Goal: Find specific page/section: Find specific page/section

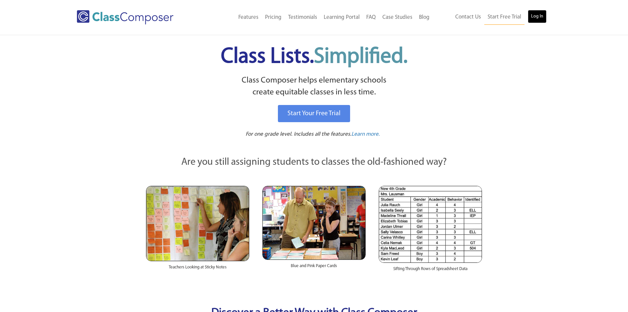
click at [533, 13] on link "Log In" at bounding box center [537, 16] width 19 height 13
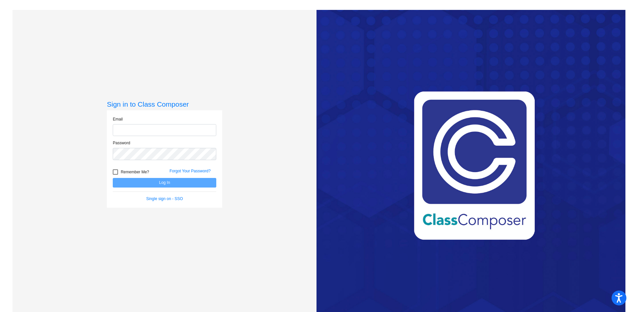
type input "ihand@rcschool.org"
click at [186, 179] on button "Log In" at bounding box center [165, 183] width 104 height 10
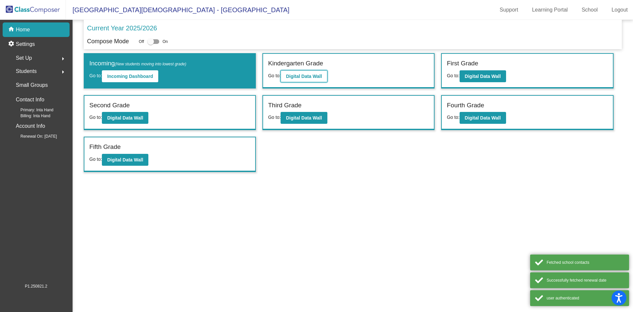
click at [309, 76] on b "Digital Data Wall" at bounding box center [304, 76] width 36 height 5
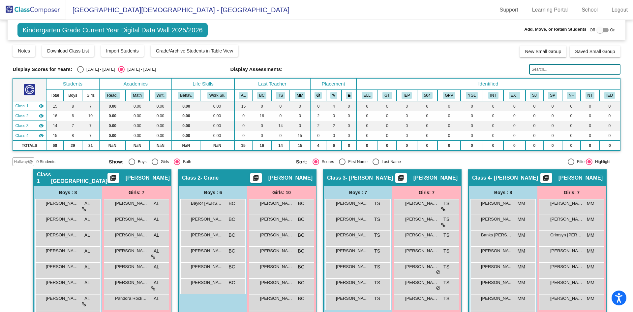
click at [559, 69] on input "text" at bounding box center [574, 69] width 91 height 11
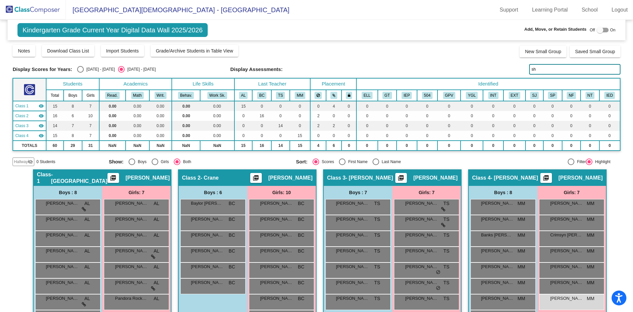
type input "s"
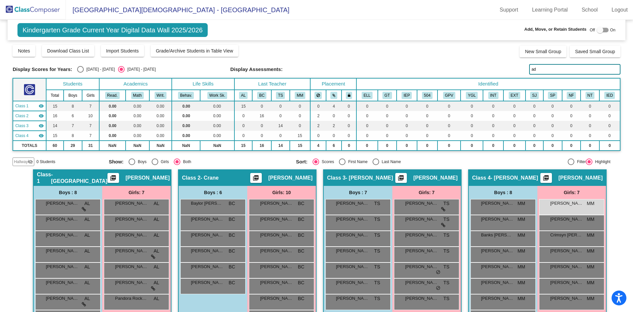
type input "a"
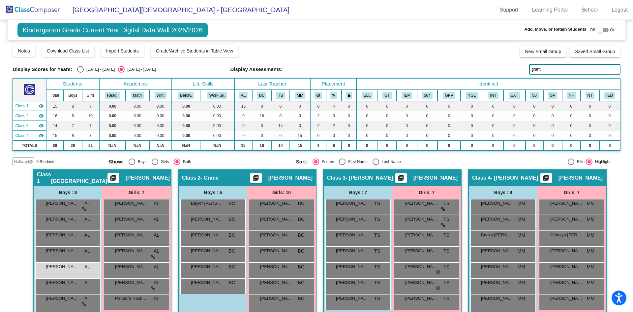
click at [546, 69] on input "grant" at bounding box center [574, 69] width 91 height 11
type input "g"
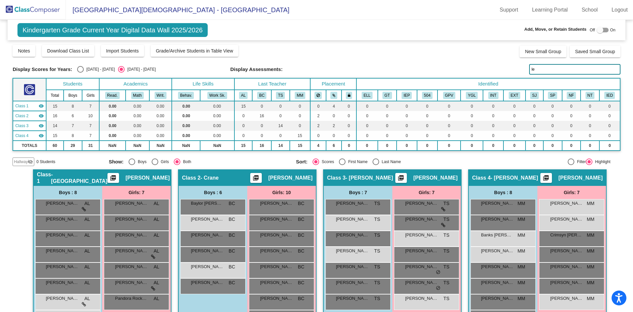
type input "l"
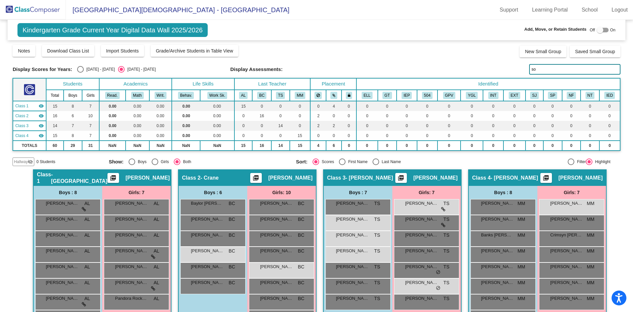
type input "s"
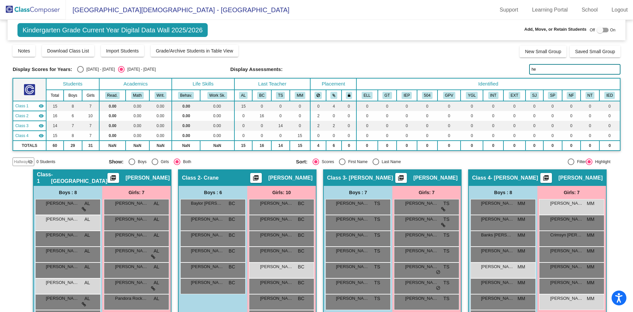
type input "h"
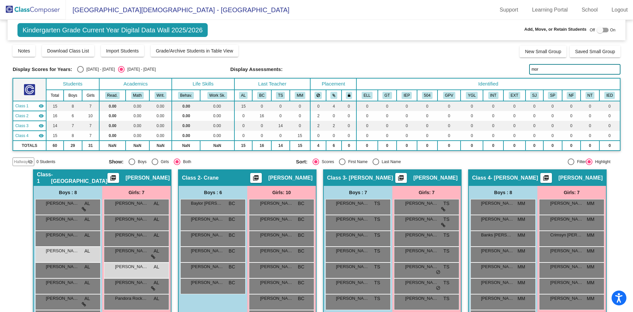
type input "mort"
